Goal: Find specific page/section: Find specific page/section

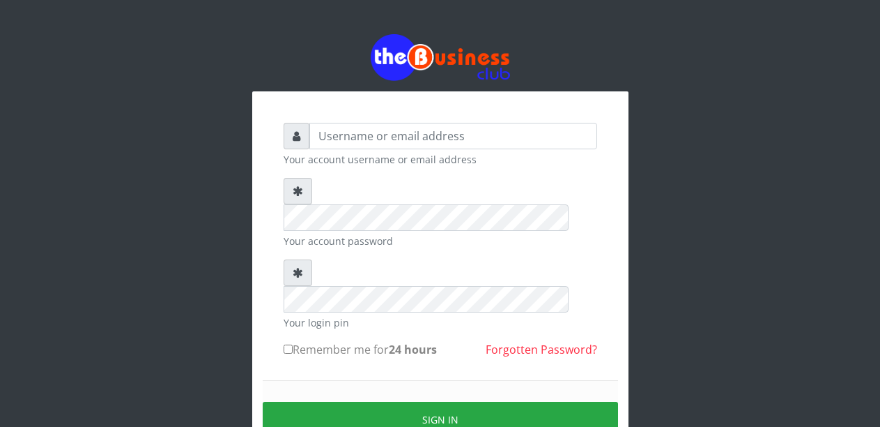
click at [354, 139] on input "text" at bounding box center [453, 136] width 288 height 26
type input "Malamsidi3030"
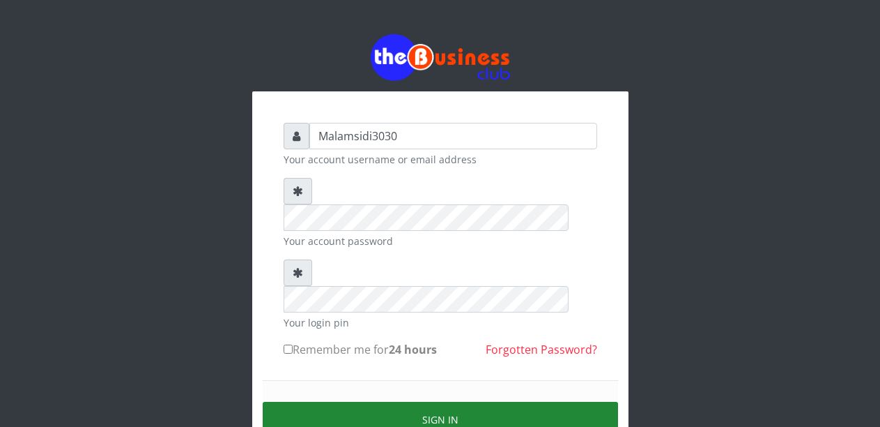
click at [401, 401] on button "Sign in" at bounding box center [440, 419] width 355 height 36
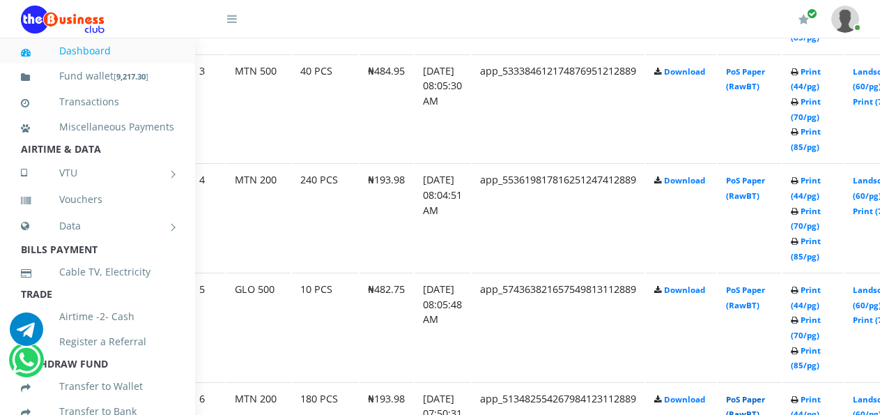
scroll to position [1045, 55]
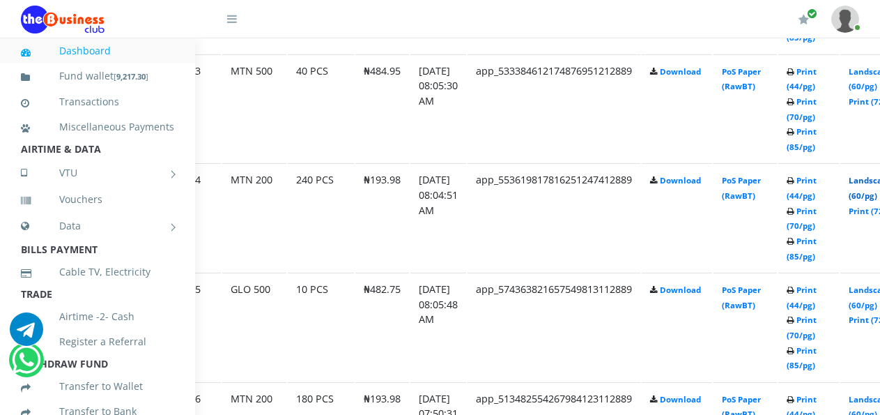
click at [875, 183] on link "Landscape (60/pg)" at bounding box center [870, 188] width 43 height 26
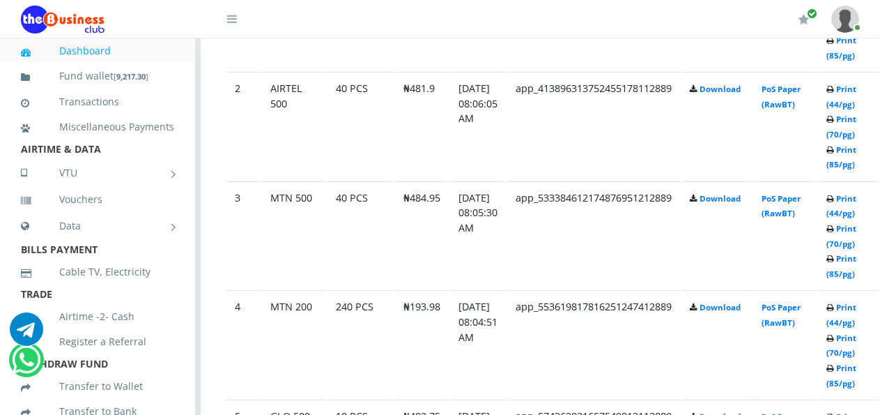
scroll to position [919, 45]
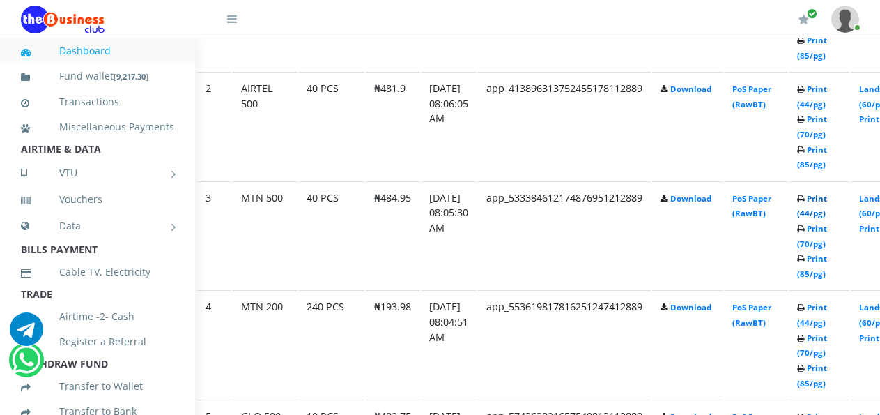
click at [822, 201] on link "Print (44/pg)" at bounding box center [812, 206] width 30 height 26
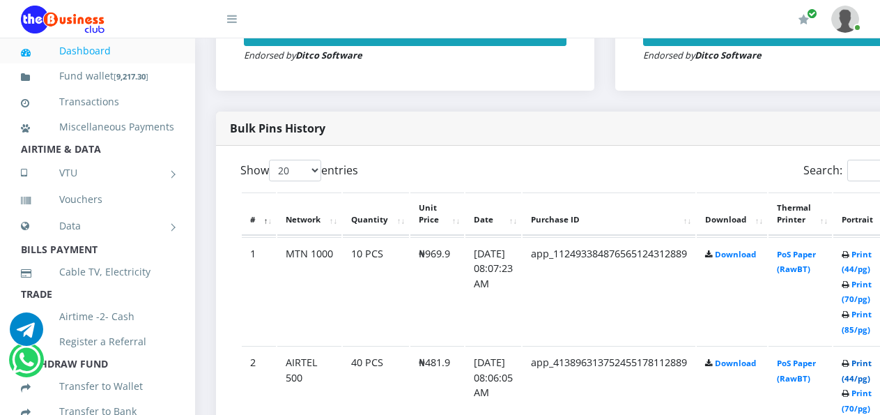
click at [868, 365] on link "Print (44/pg)" at bounding box center [857, 371] width 30 height 26
click at [868, 259] on link "Print (44/pg)" at bounding box center [857, 263] width 30 height 26
